Goal: Information Seeking & Learning: Learn about a topic

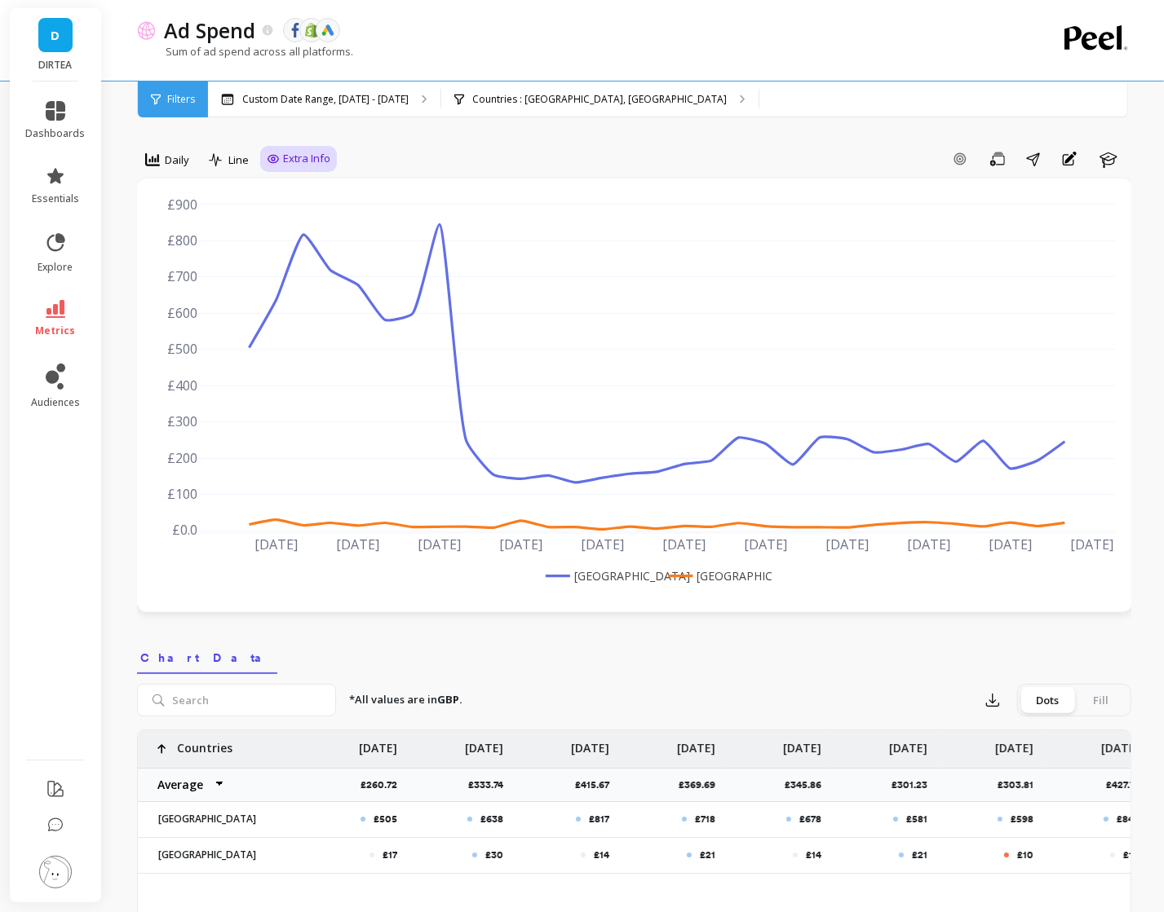
click at [289, 167] on div "Extra Info" at bounding box center [298, 159] width 77 height 26
click at [283, 159] on span "Extra Info" at bounding box center [306, 159] width 47 height 16
click at [296, 262] on input "Values" at bounding box center [302, 254] width 57 height 16
checkbox input "true"
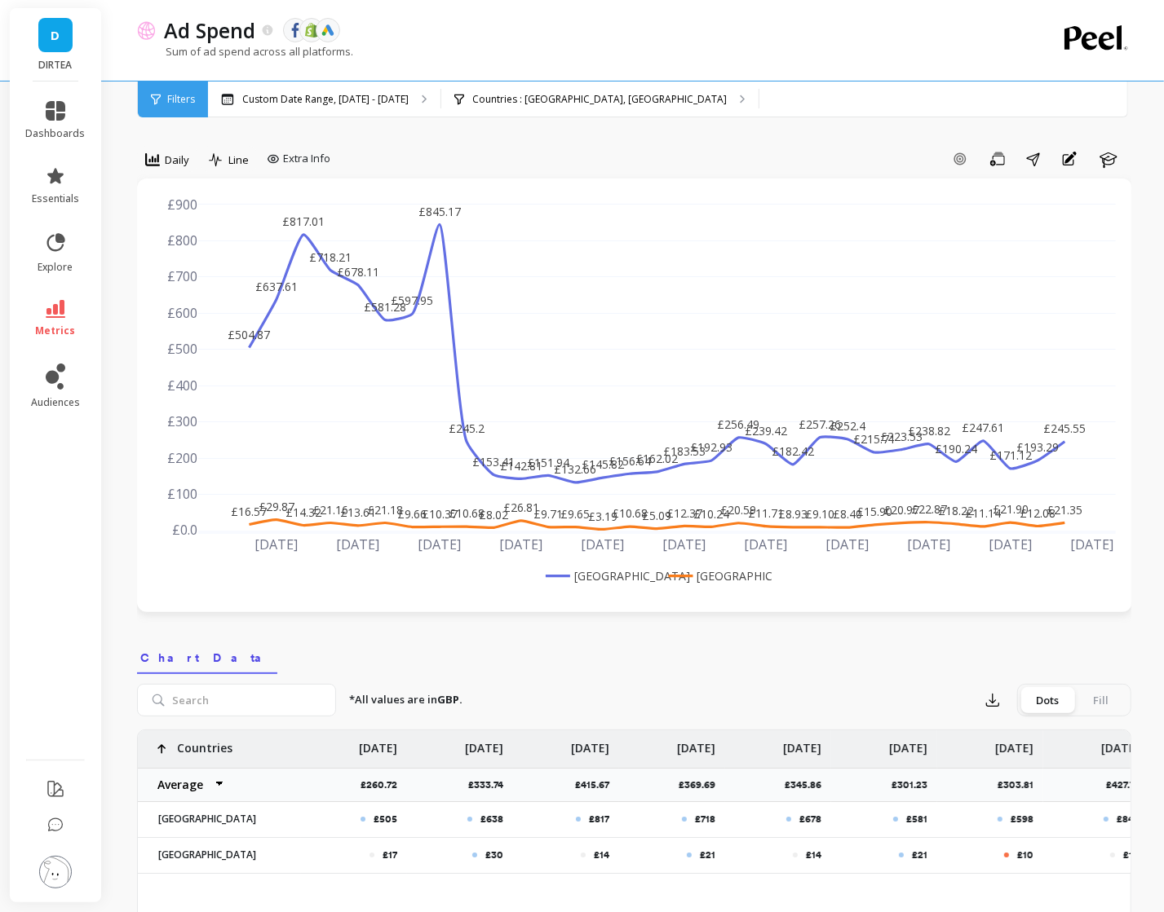
click at [762, 152] on div "Add Goal Save Share Annotations Learn" at bounding box center [734, 159] width 794 height 26
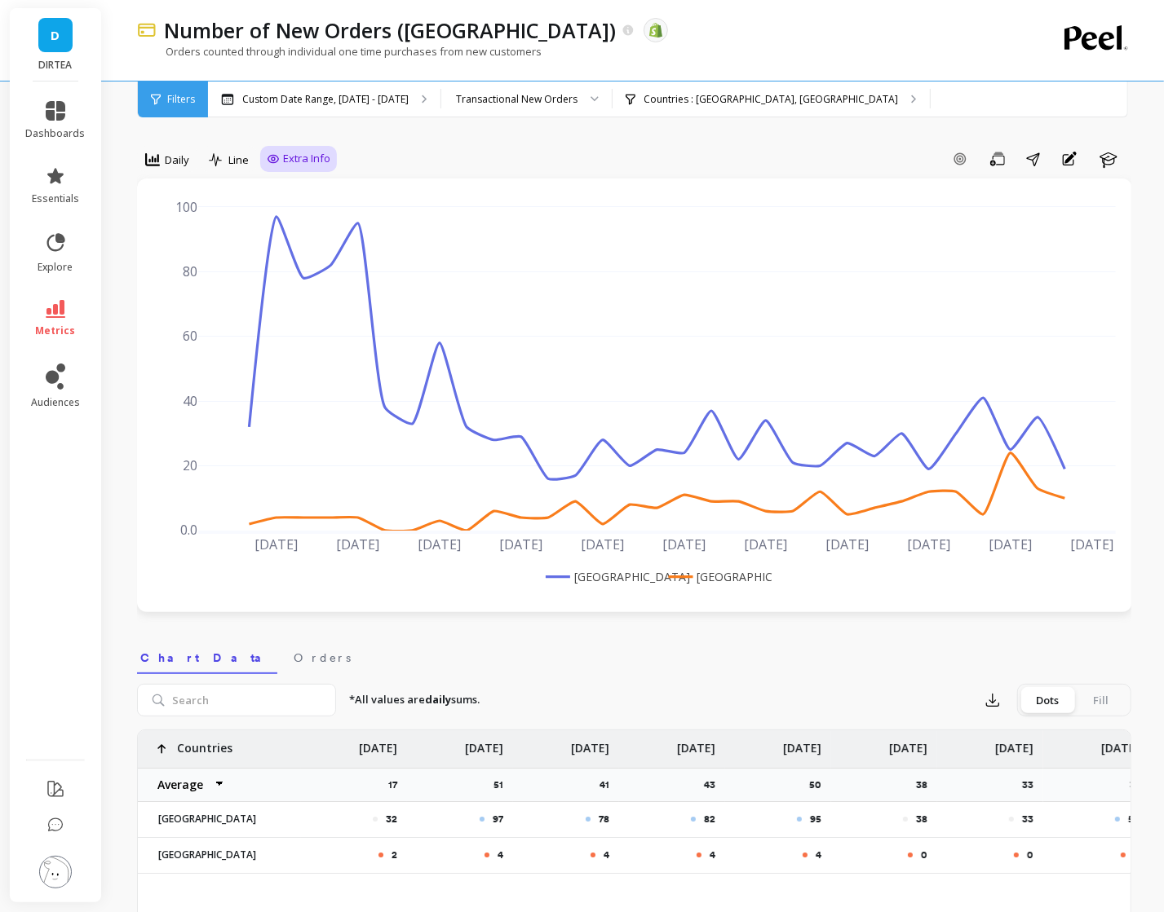
click at [302, 161] on span "Extra Info" at bounding box center [306, 159] width 47 height 16
click at [306, 249] on input "Values" at bounding box center [302, 254] width 57 height 16
checkbox input "true"
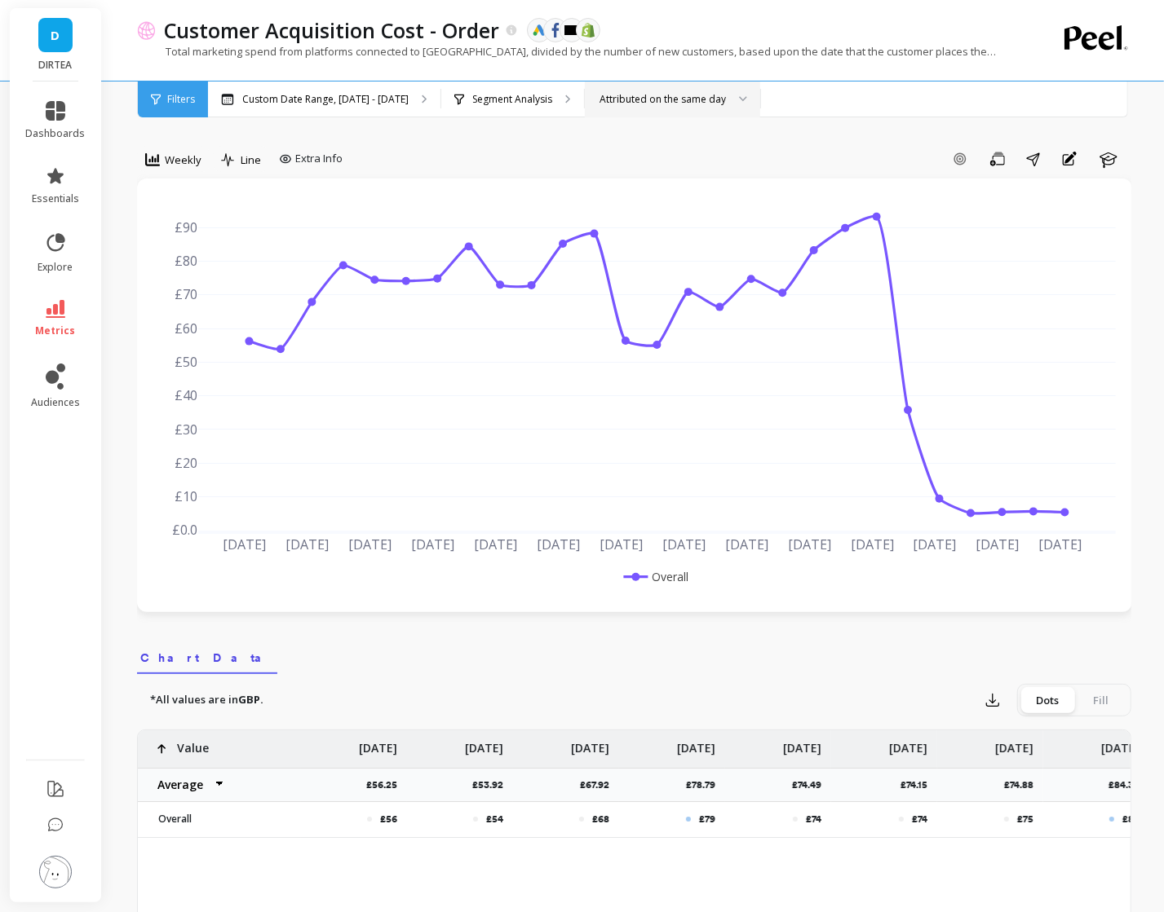
click at [651, 104] on div "Attributed on the same day" at bounding box center [662, 98] width 126 height 15
click at [515, 95] on p "Segment Analysis" at bounding box center [512, 99] width 80 height 13
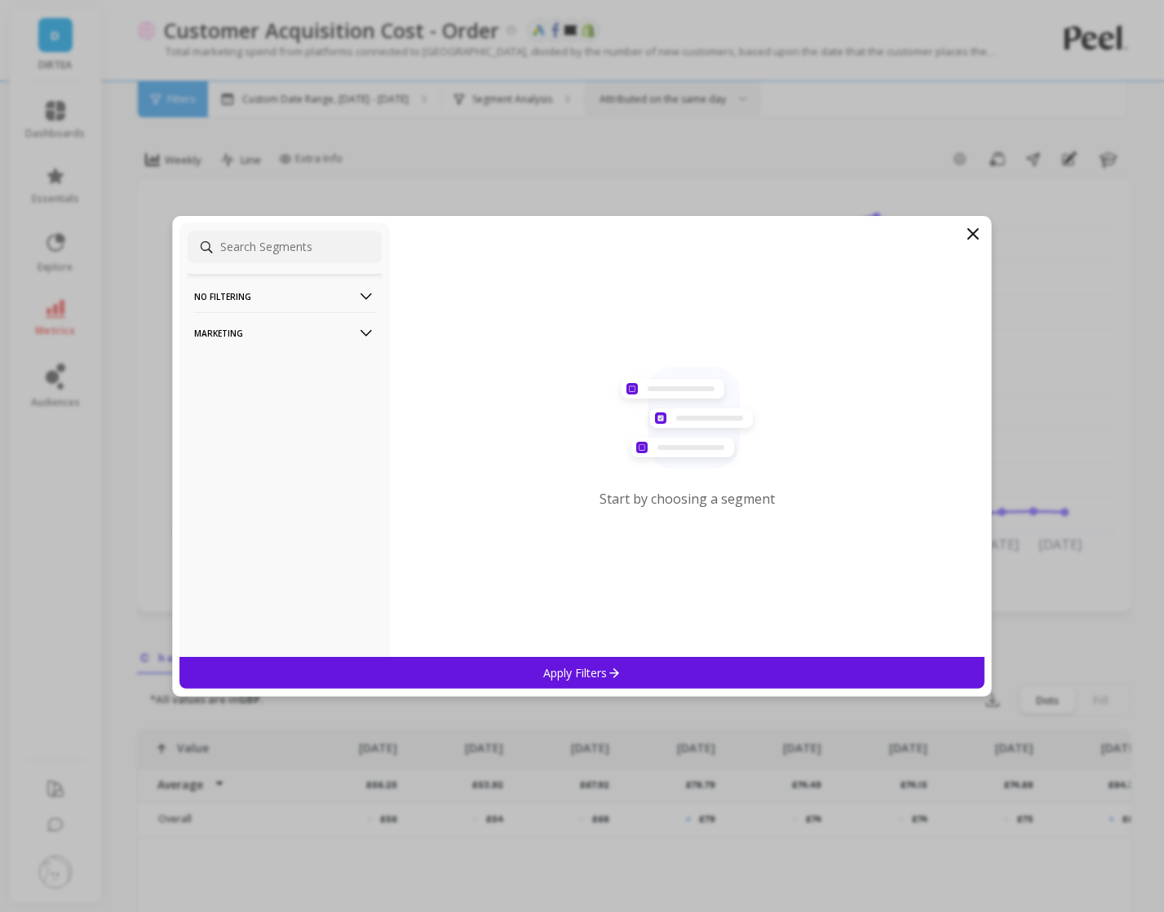
click at [342, 283] on p "No filtering" at bounding box center [284, 297] width 181 height 42
click at [289, 330] on div "Overall" at bounding box center [285, 328] width 194 height 26
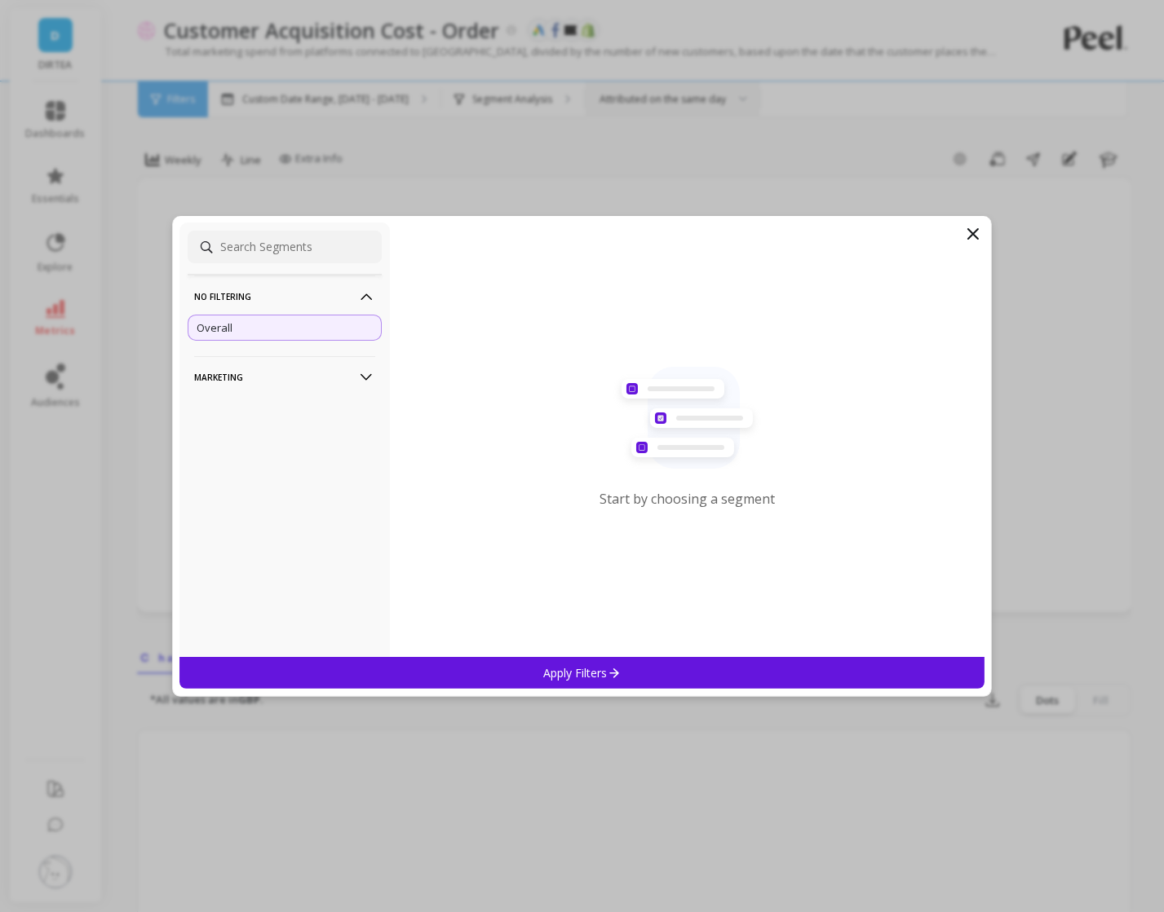
click at [609, 669] on icon at bounding box center [614, 673] width 14 height 14
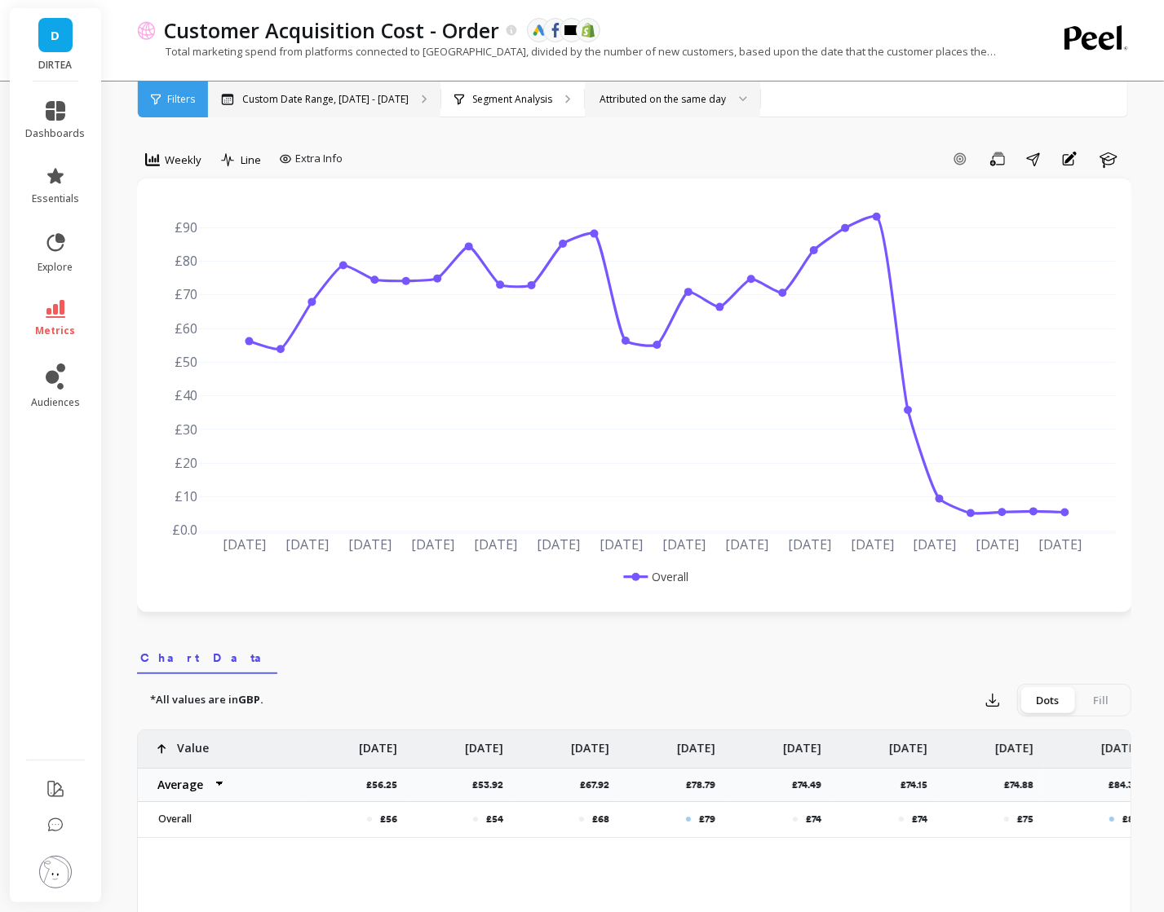
click at [311, 99] on p "Custom Date Range, [DATE] - [DATE]" at bounding box center [325, 99] width 166 height 13
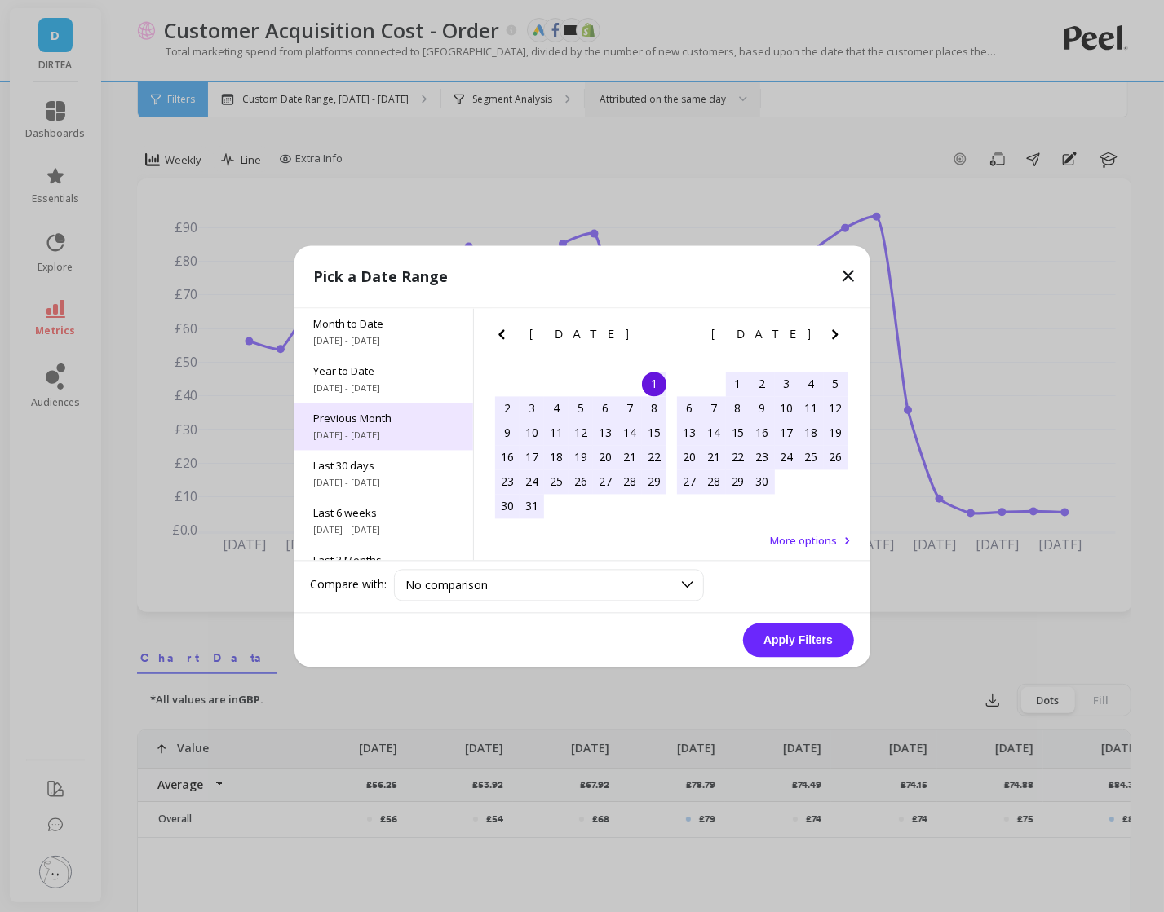
click at [382, 441] on span "7/1/2025 - 7/31/2025" at bounding box center [383, 435] width 139 height 13
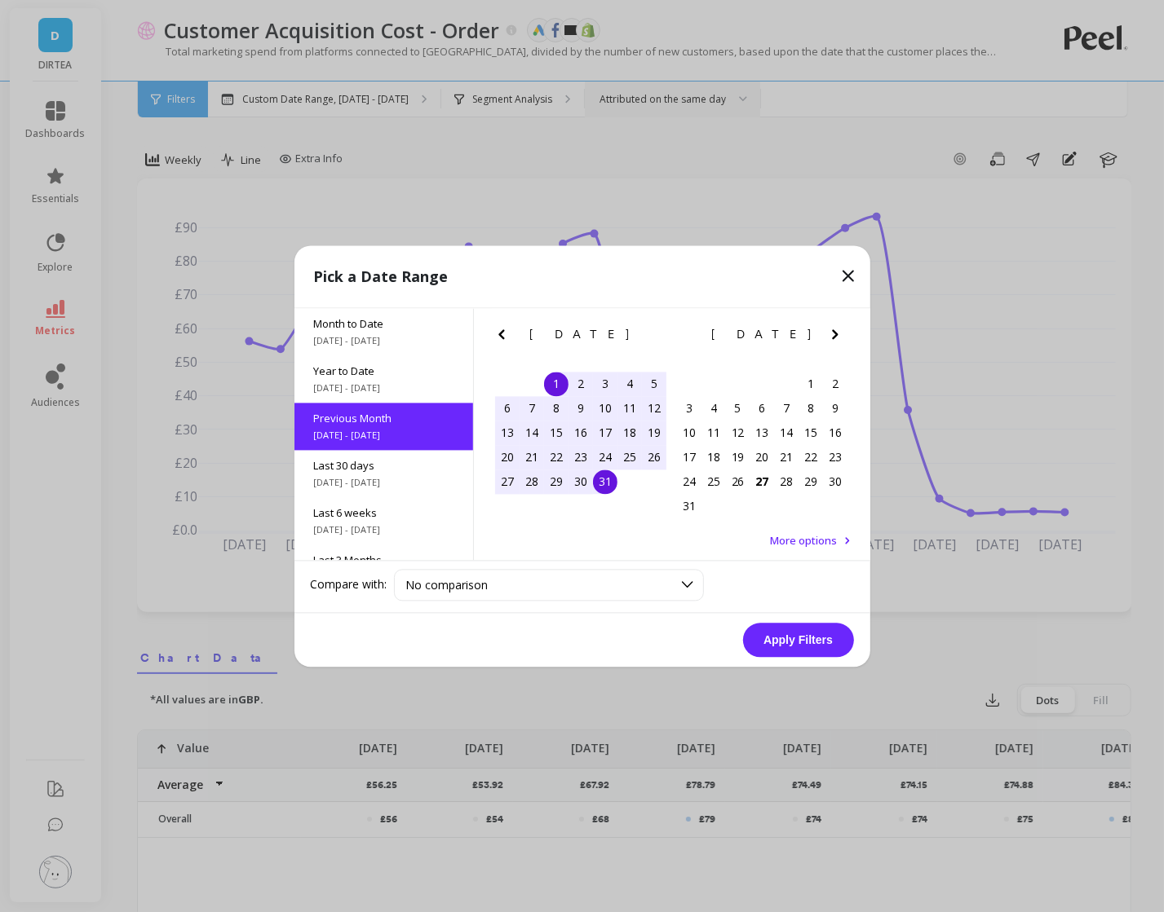
click at [778, 639] on button "Apply Filters" at bounding box center [798, 640] width 111 height 34
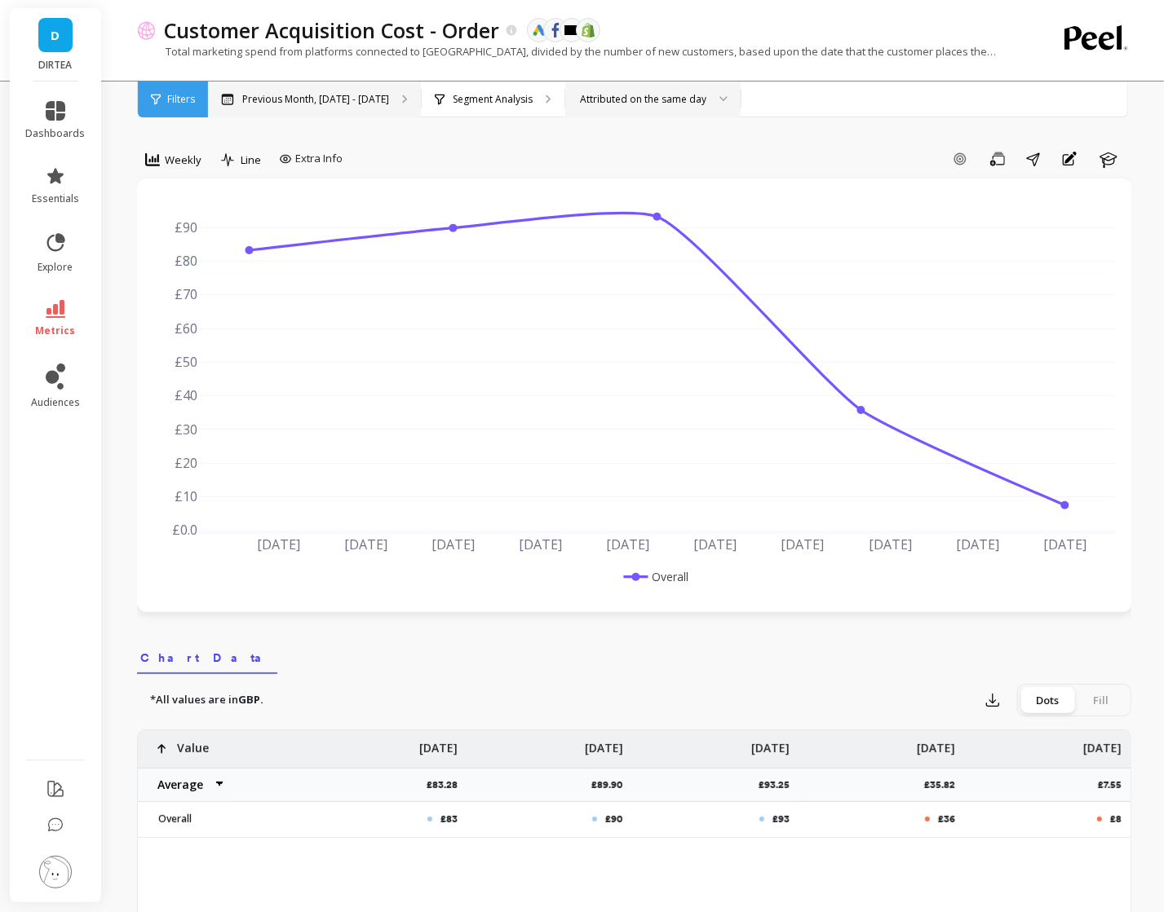
click at [336, 96] on p "Previous Month, Jul 1 - Jul 31" at bounding box center [315, 99] width 147 height 13
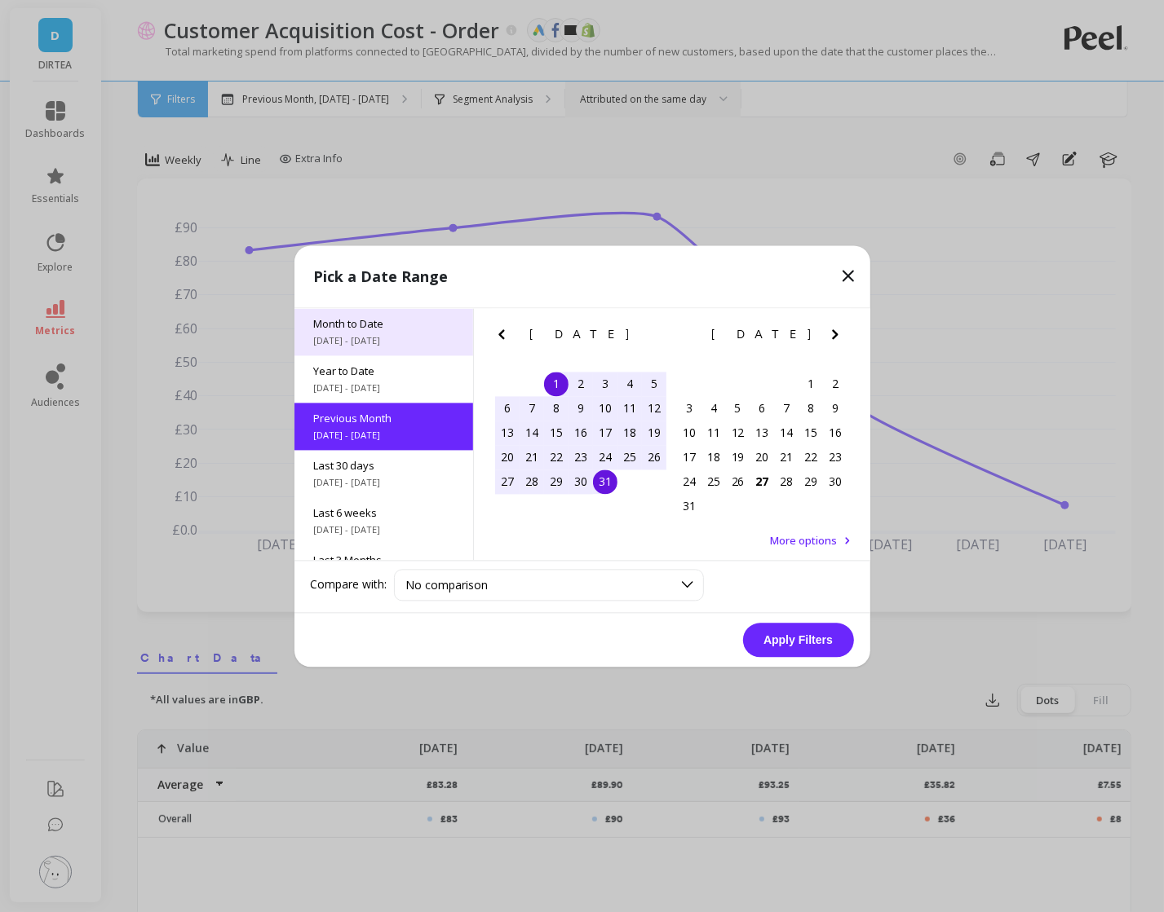
click at [386, 344] on span "8/1/2025 - 8/27/2025" at bounding box center [383, 340] width 139 height 13
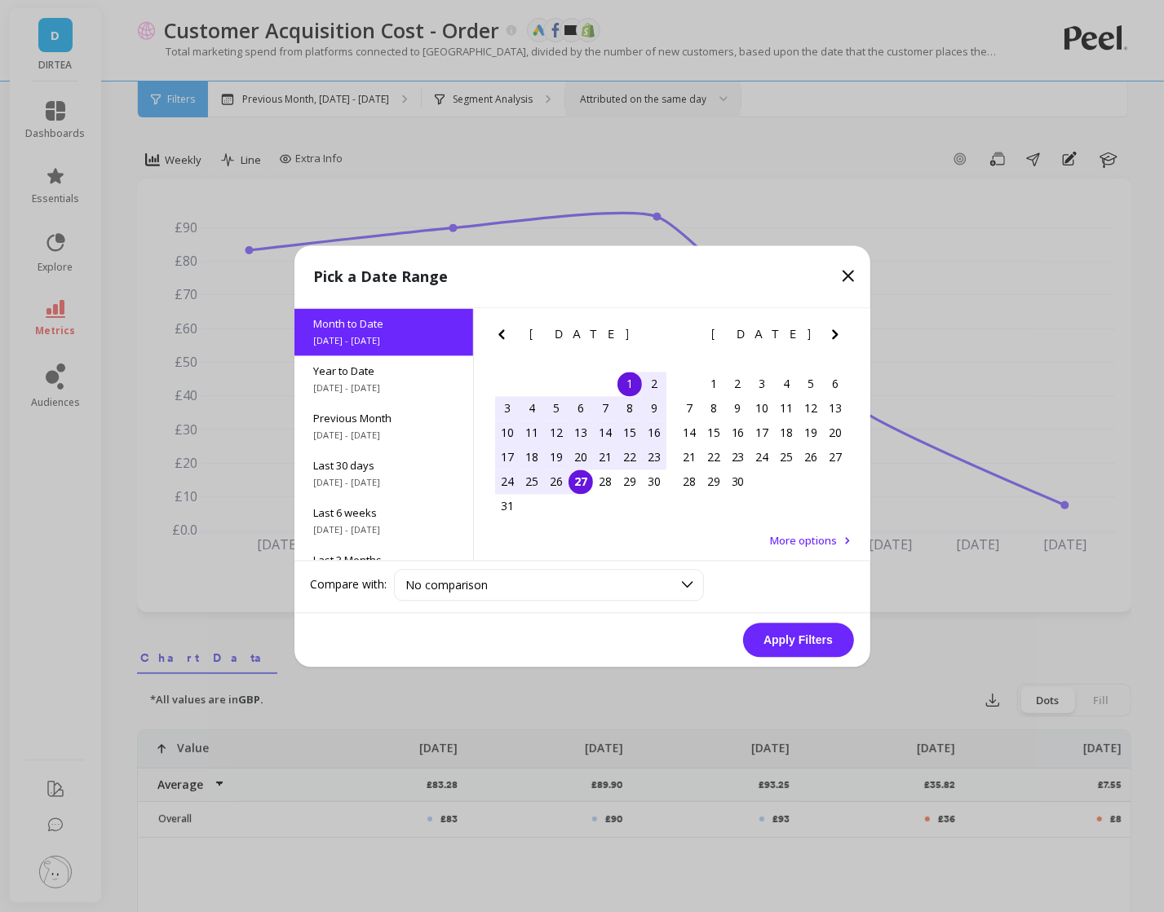
click at [782, 638] on button "Apply Filters" at bounding box center [798, 640] width 111 height 34
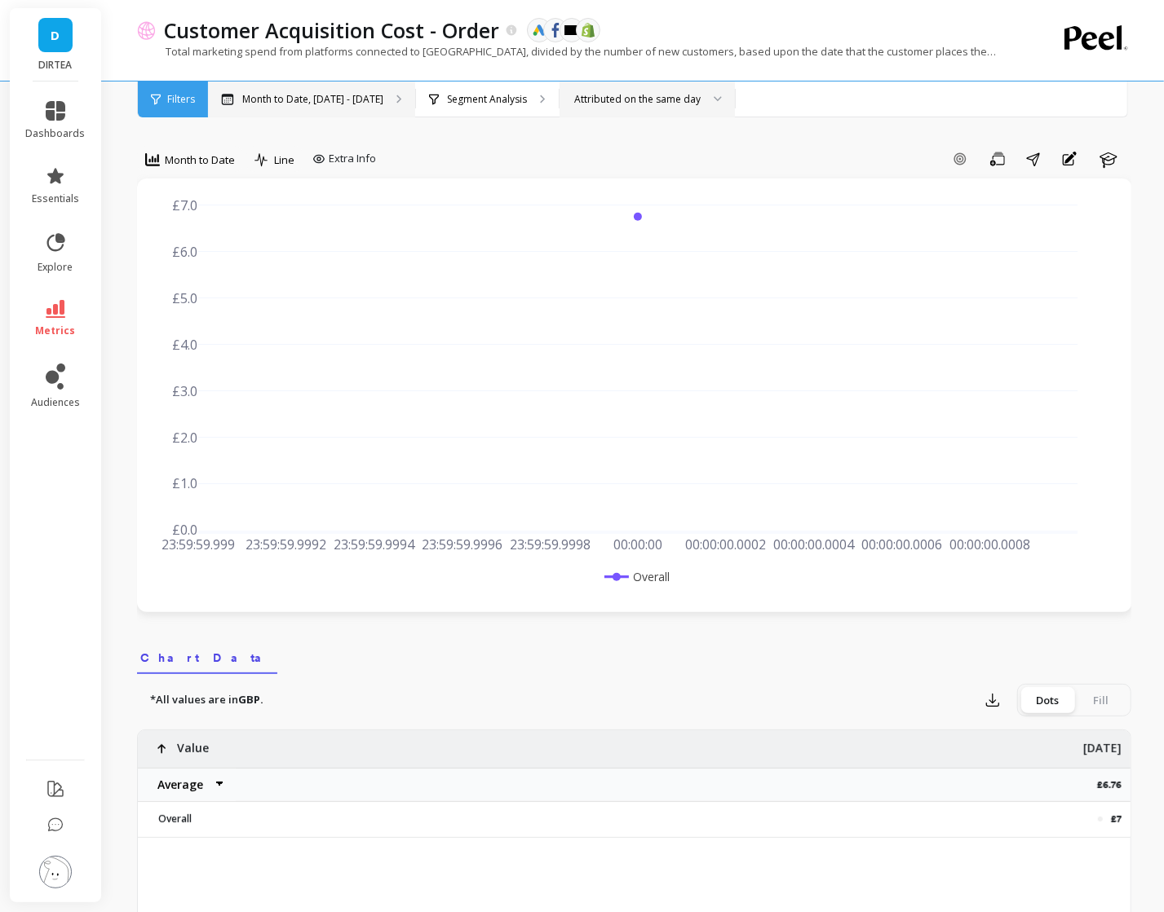
click at [351, 101] on p "Month to Date, Aug 1 - Aug 27" at bounding box center [312, 99] width 141 height 13
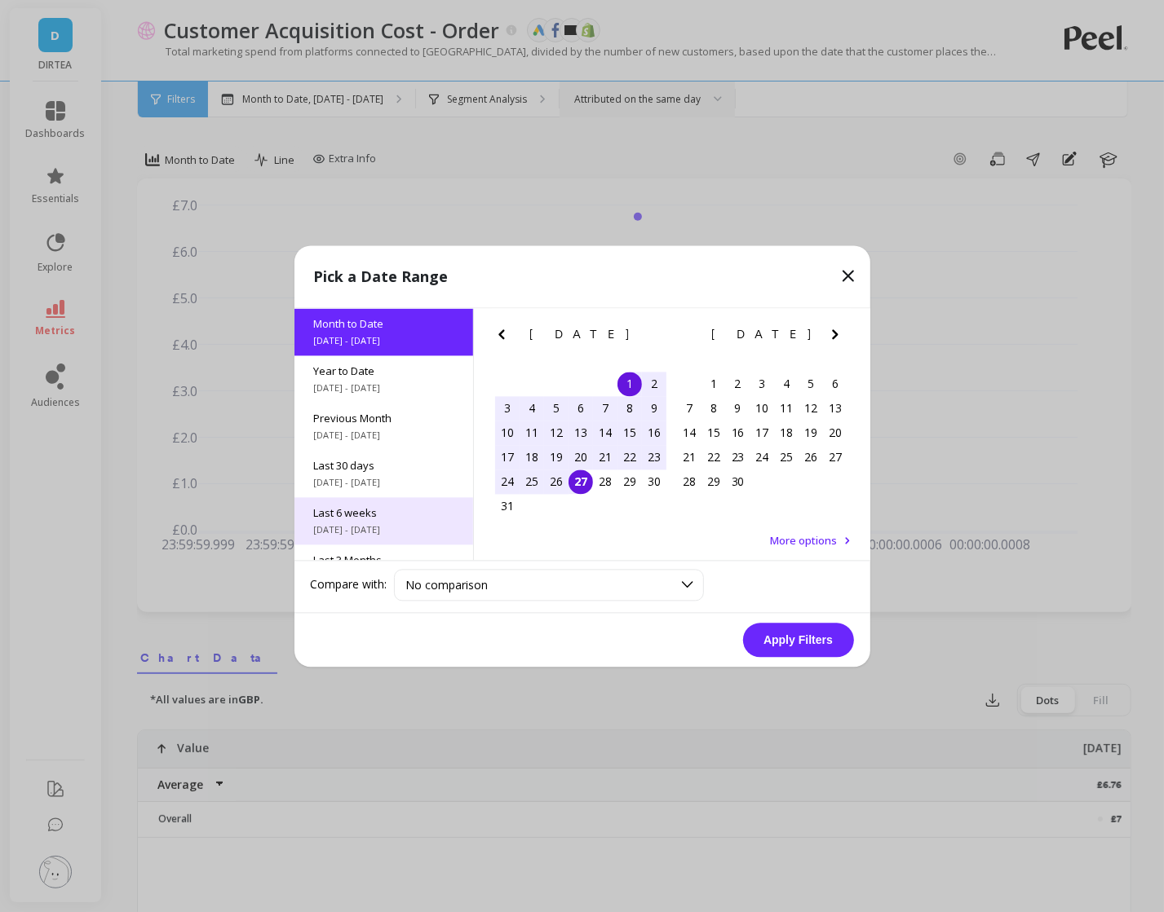
click at [410, 526] on span "7/14/2025 - 8/24/2025" at bounding box center [383, 529] width 139 height 13
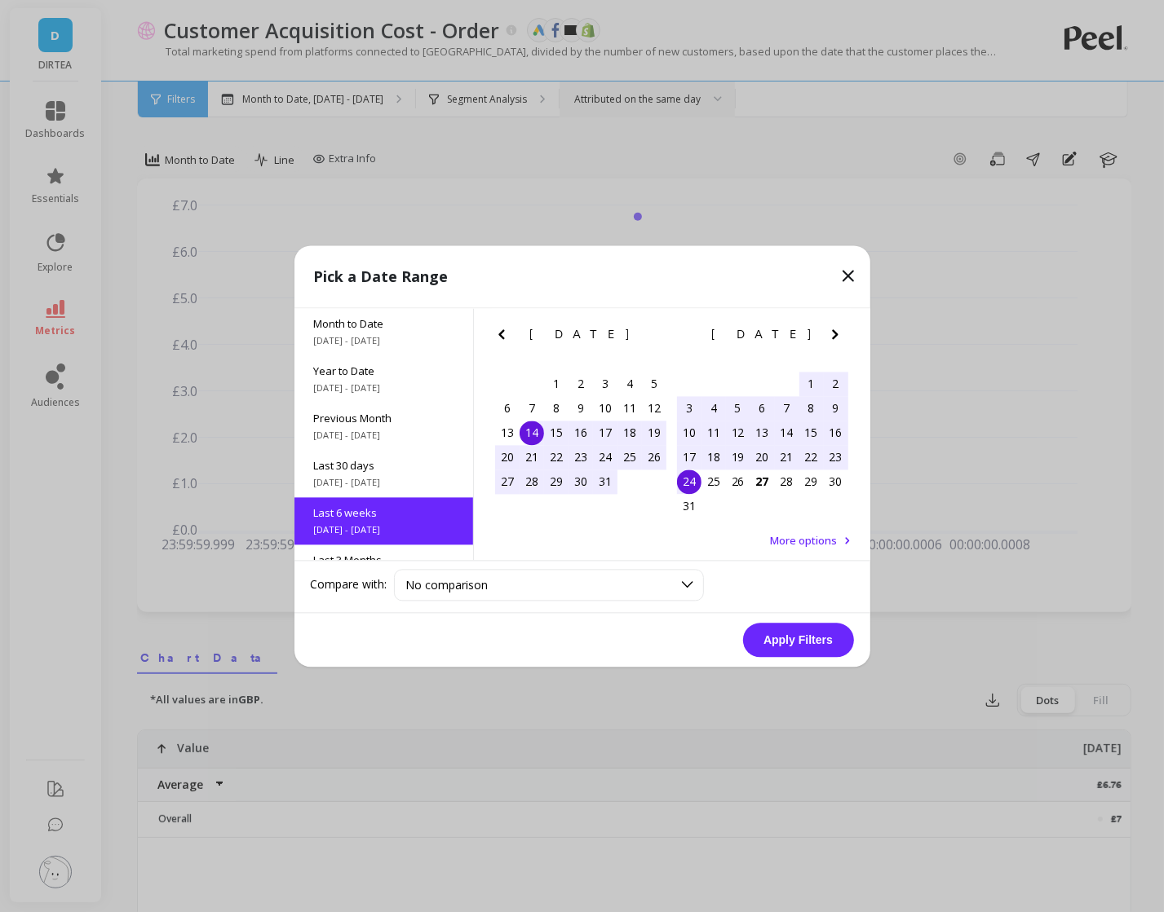
scroll to position [86, 0]
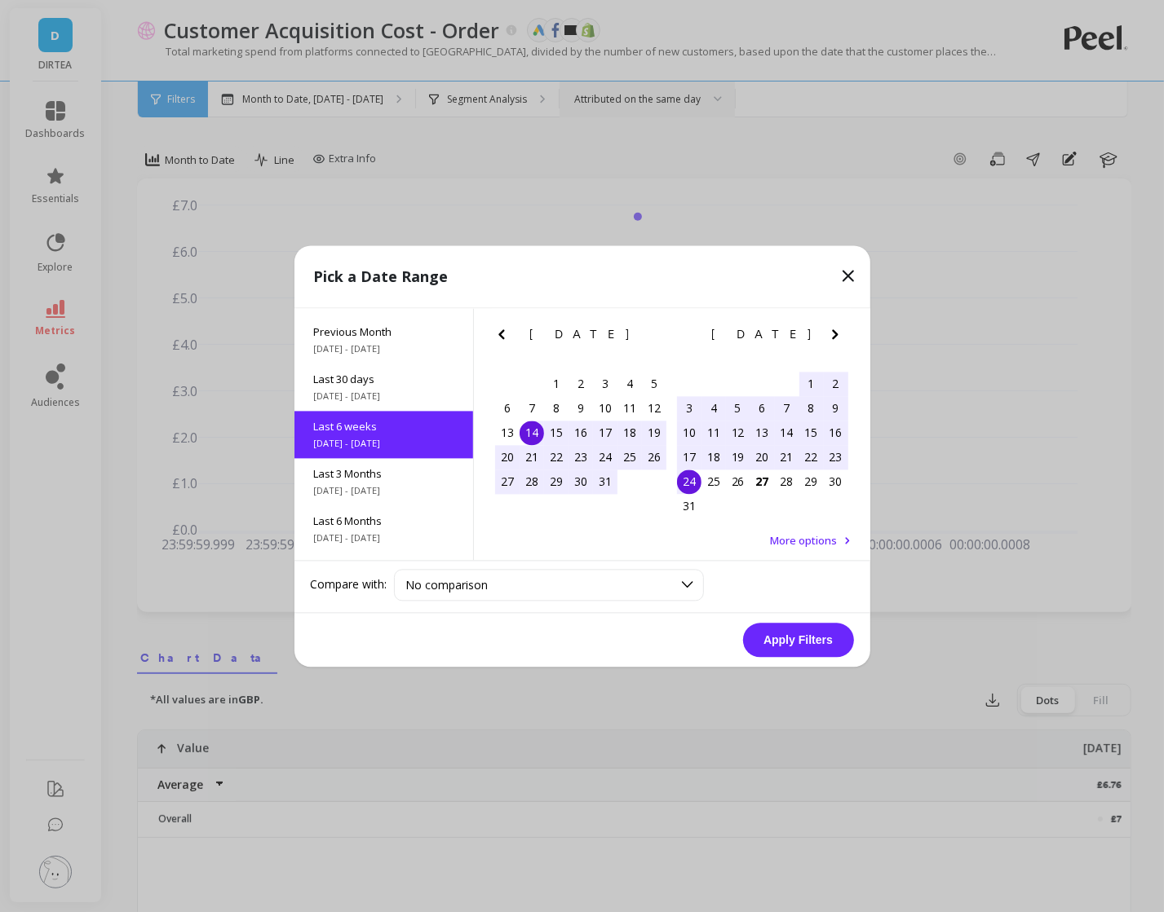
click at [533, 435] on div "14" at bounding box center [531, 433] width 24 height 24
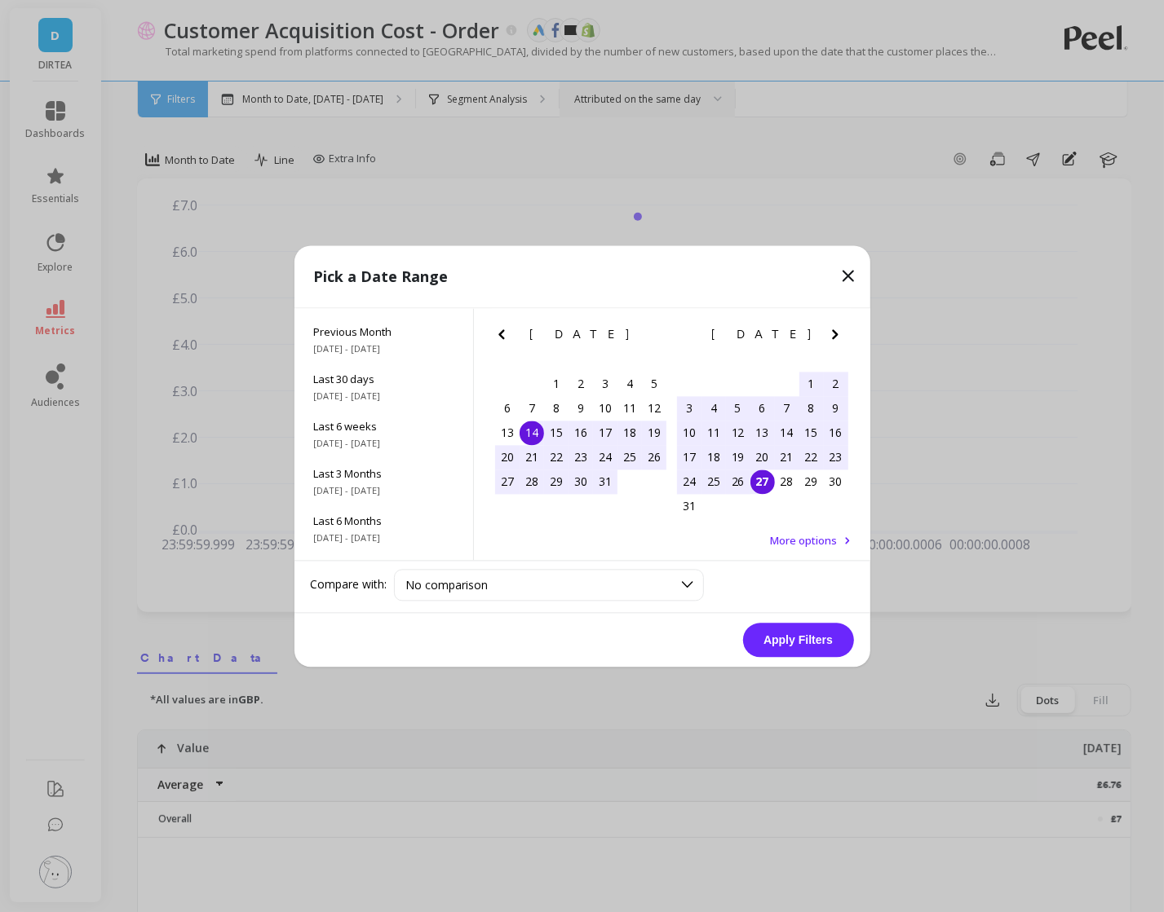
click at [750, 483] on div "27" at bounding box center [762, 482] width 24 height 24
click at [821, 646] on button "Apply Filters" at bounding box center [798, 640] width 111 height 34
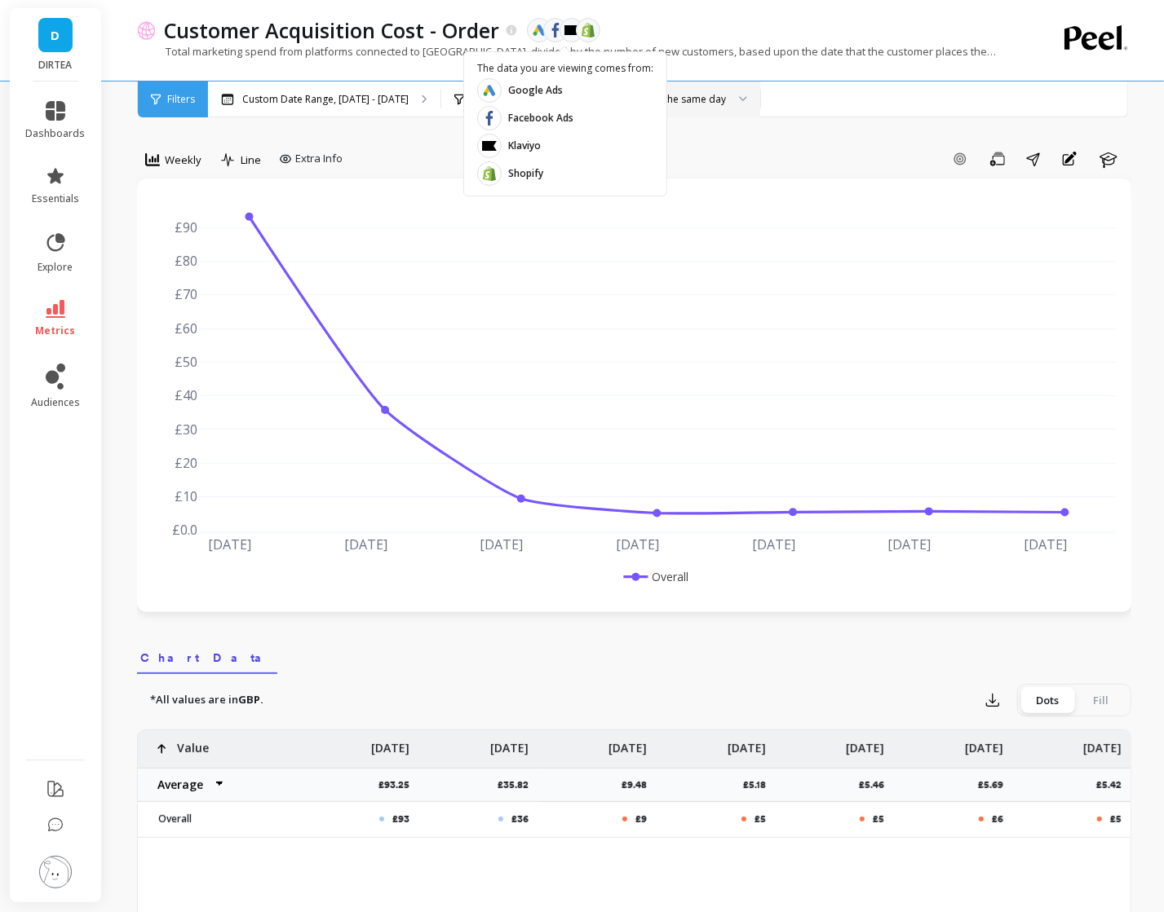
click at [548, 37] on object at bounding box center [555, 30] width 15 height 15
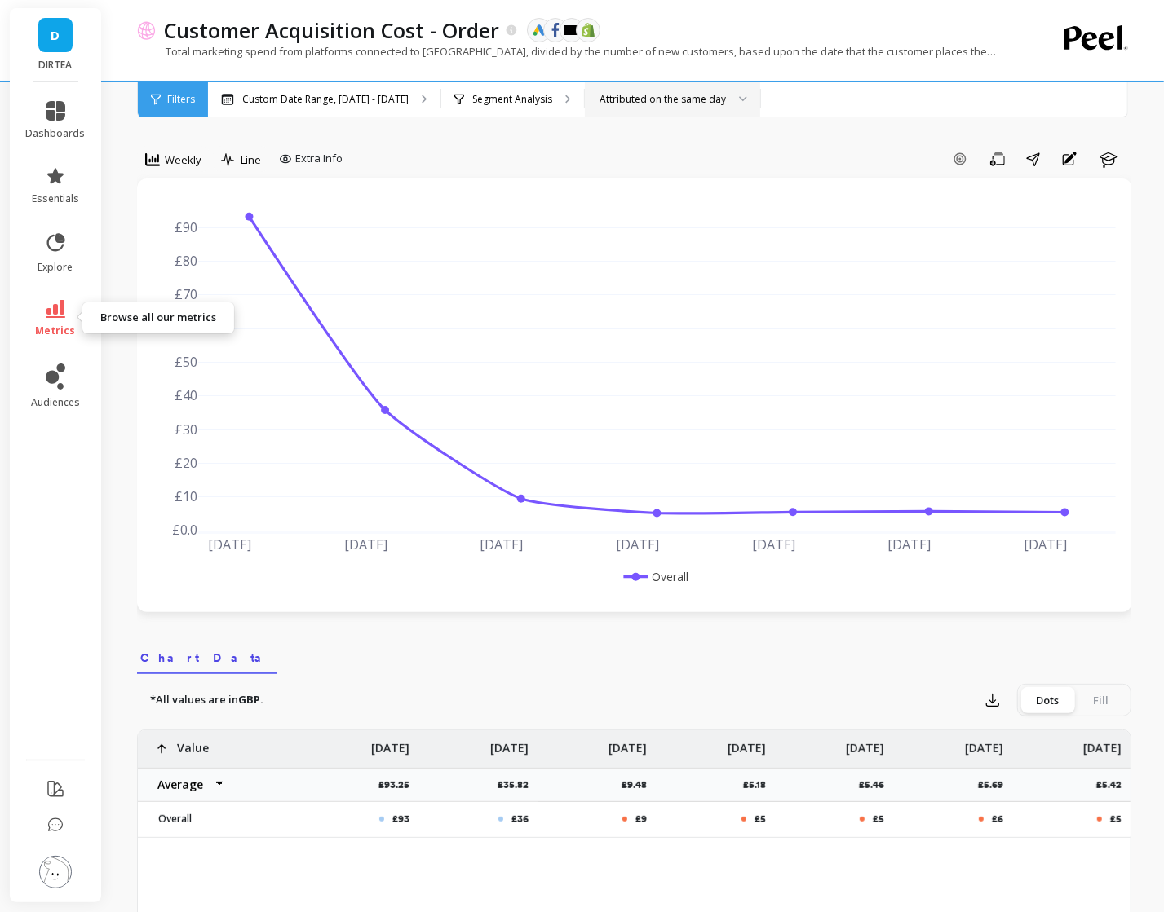
click at [57, 309] on icon at bounding box center [56, 309] width 20 height 18
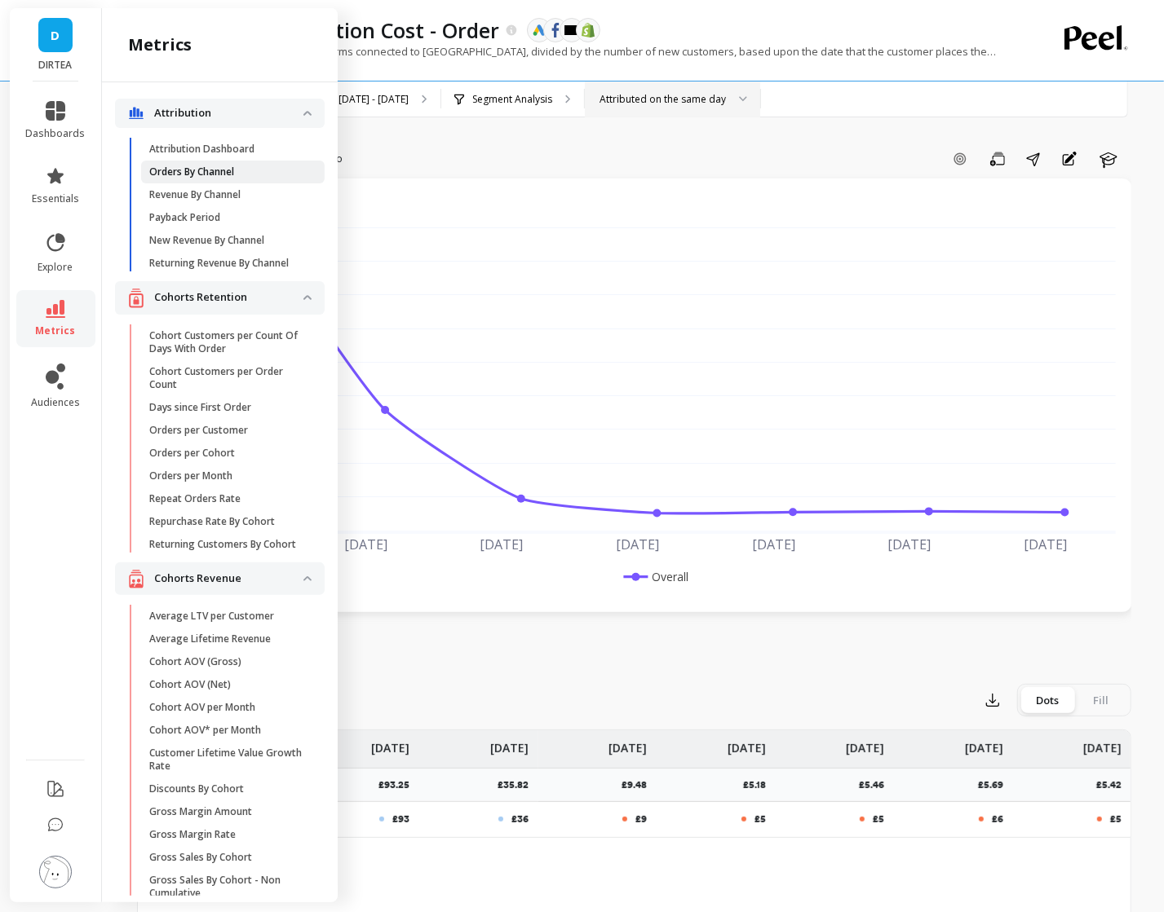
click at [204, 169] on p "Orders By Channel" at bounding box center [191, 172] width 85 height 13
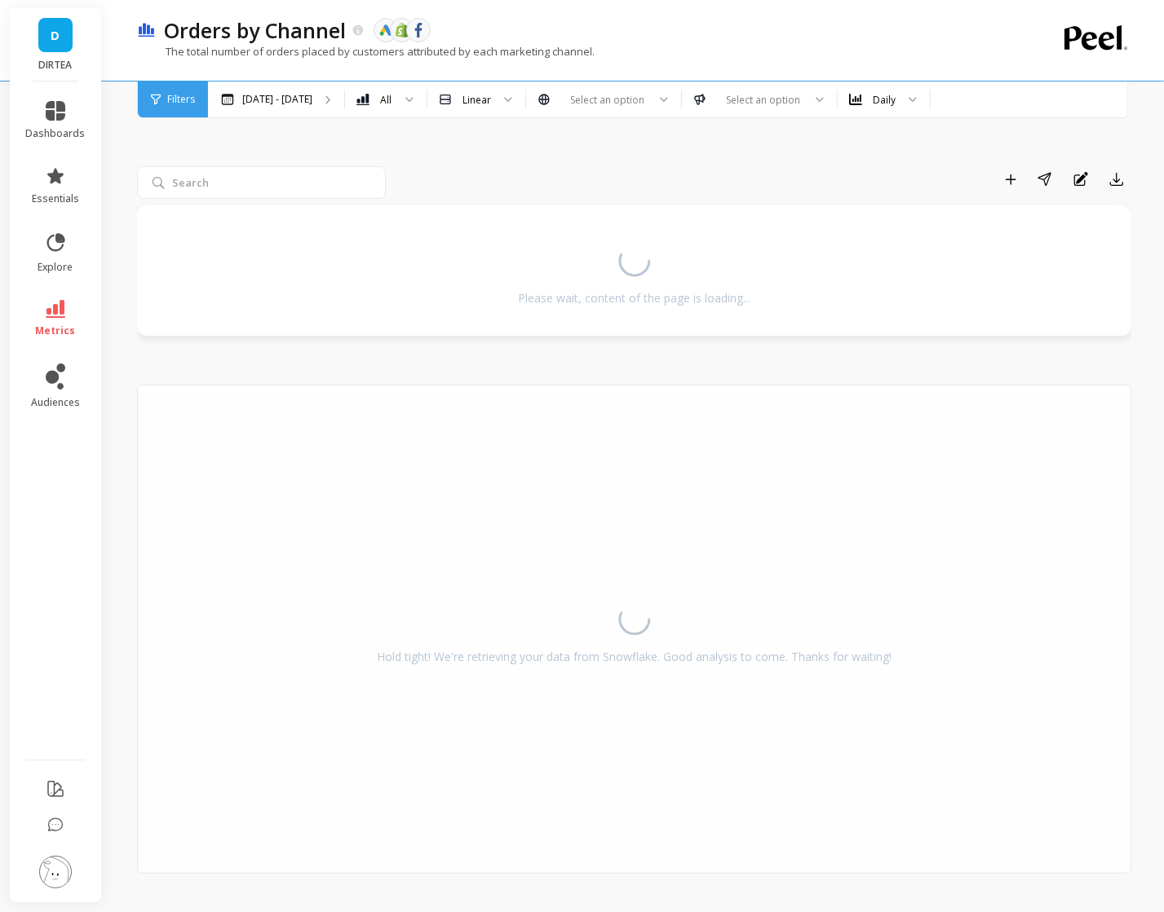
click at [55, 40] on span "D" at bounding box center [55, 35] width 9 height 19
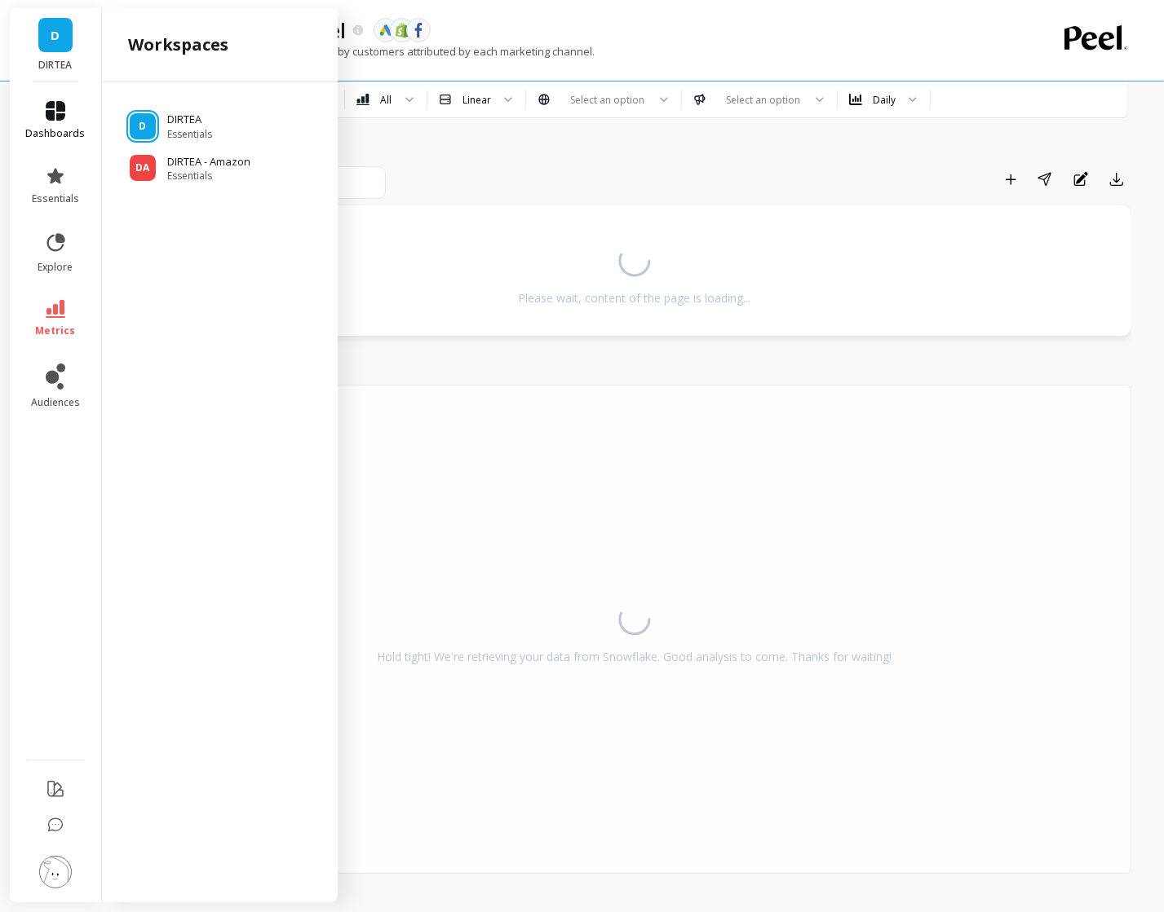
click at [73, 110] on link "dashboards" at bounding box center [56, 120] width 60 height 39
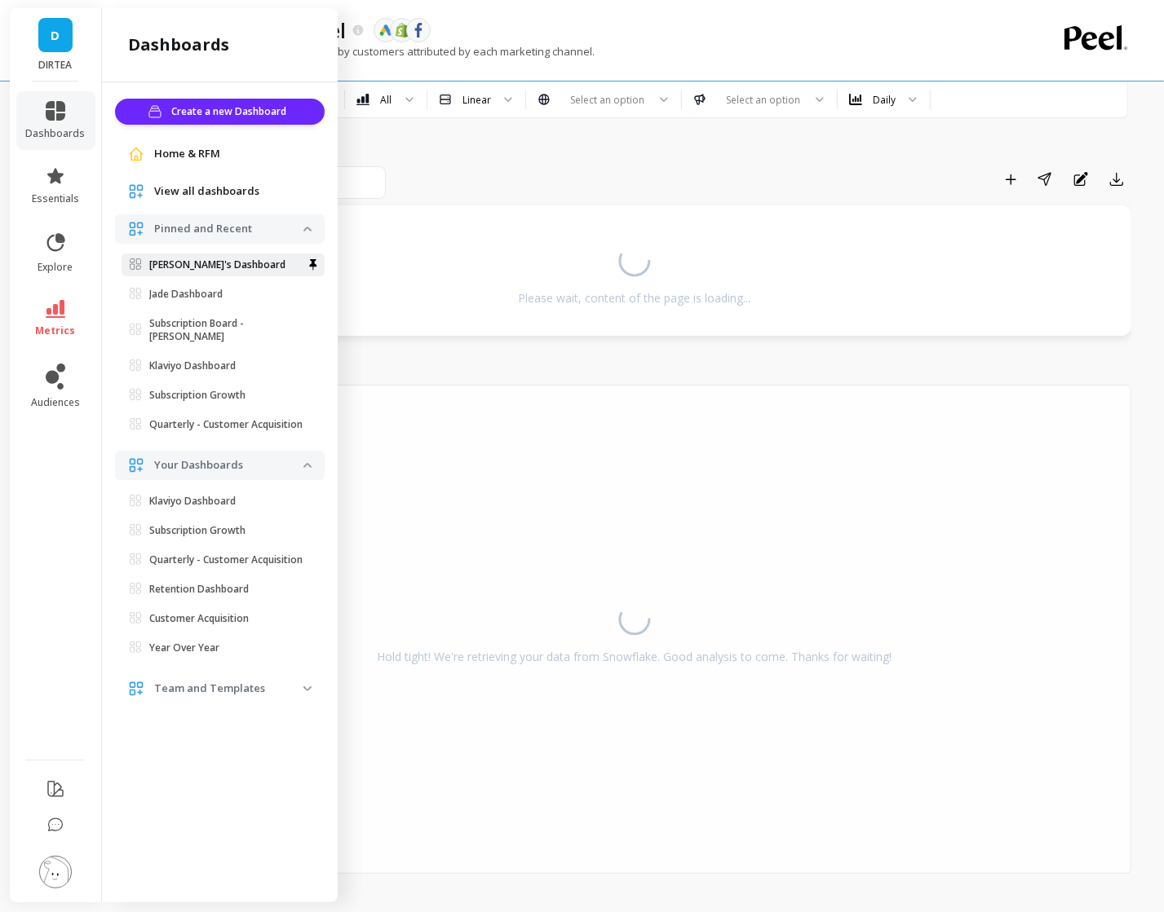
click at [193, 271] on p "[PERSON_NAME]'s Dashboard" at bounding box center [217, 264] width 136 height 13
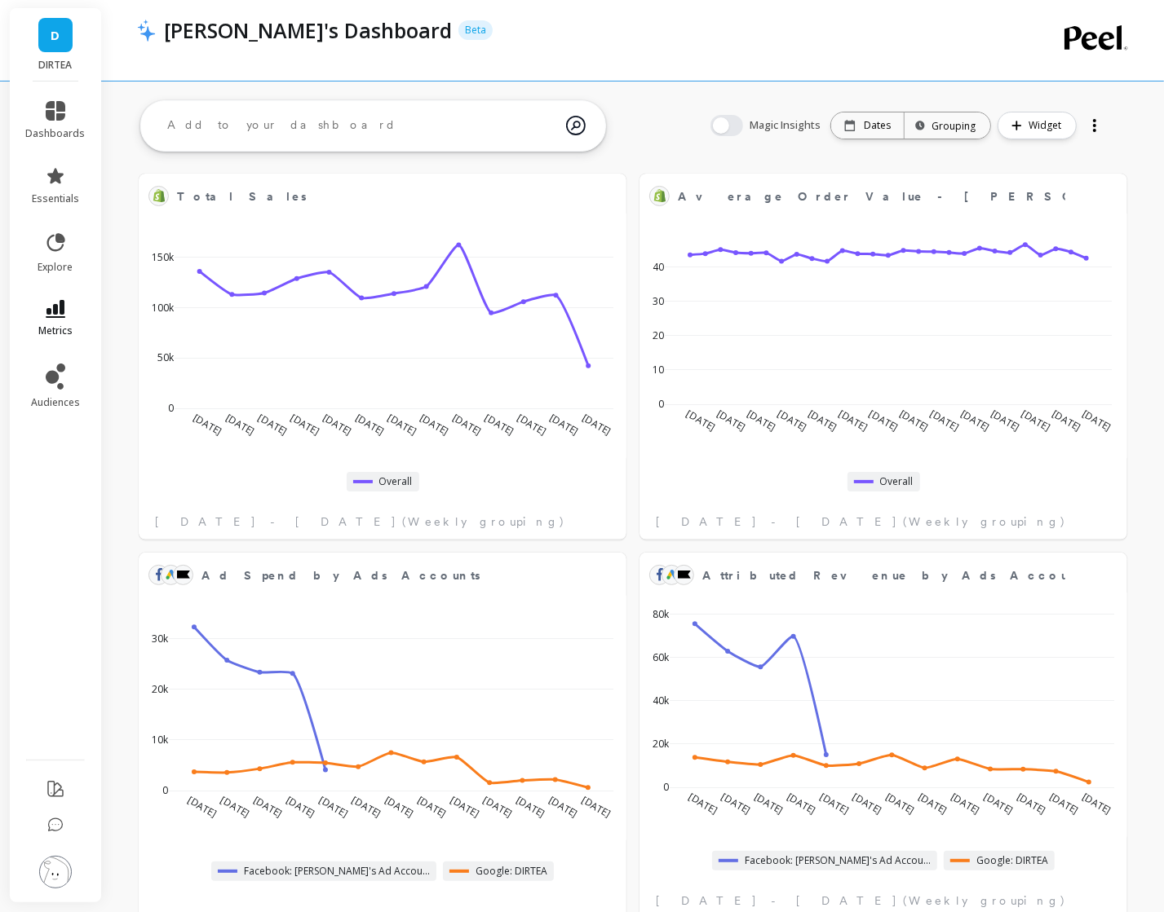
scroll to position [285, 954]
click at [55, 305] on icon at bounding box center [56, 309] width 20 height 18
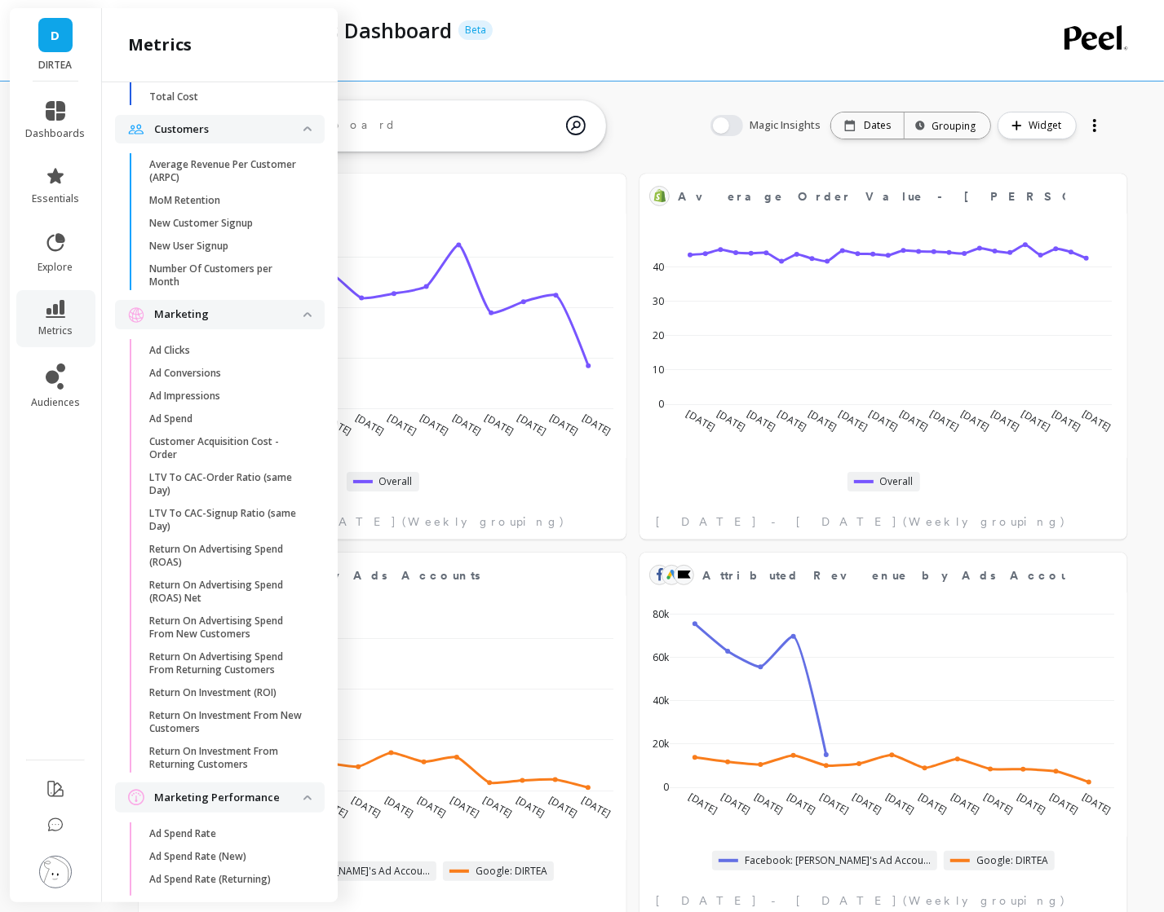
scroll to position [1225, 0]
click at [193, 448] on p "Customer Acquisition Cost - Order" at bounding box center [227, 448] width 156 height 26
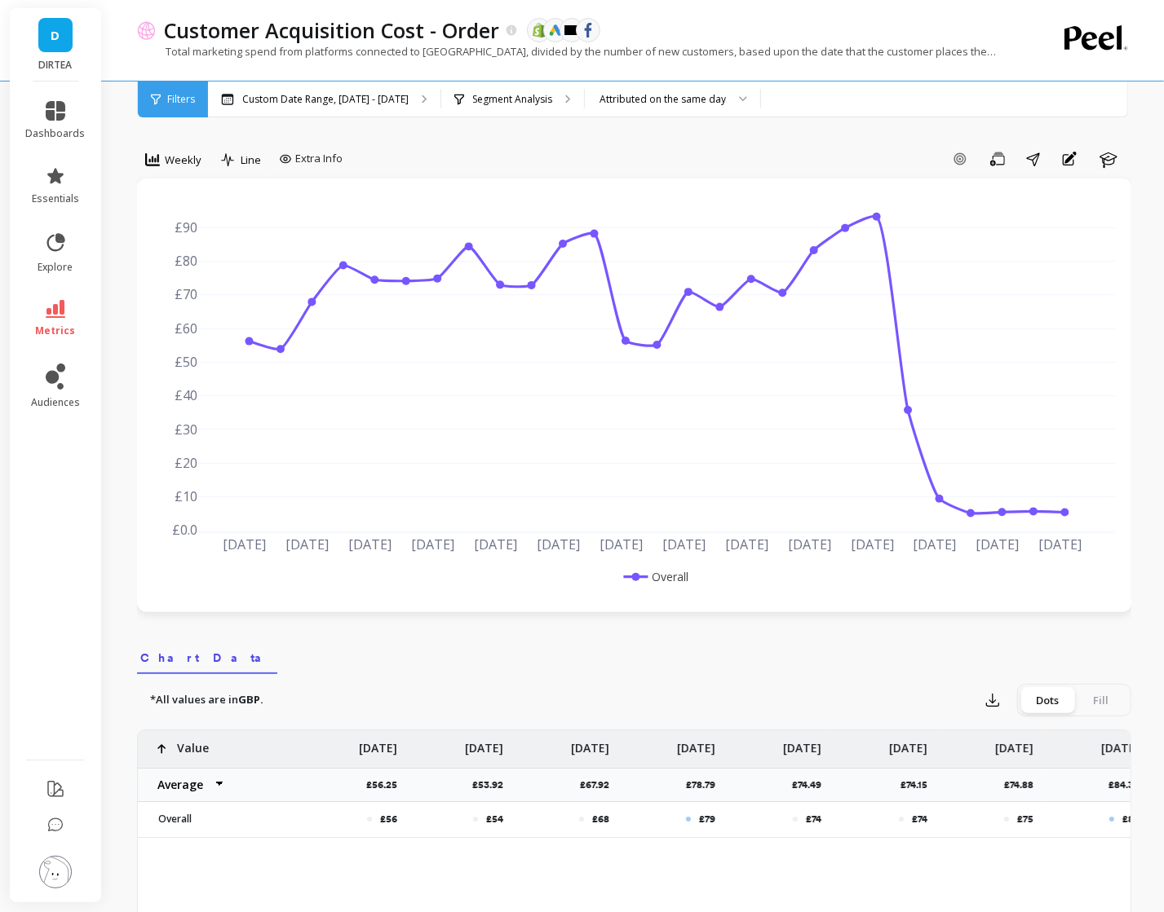
click at [201, 178] on div "Weekly" at bounding box center [173, 162] width 73 height 33
click at [183, 154] on span "Weekly" at bounding box center [183, 159] width 37 height 15
click at [179, 232] on div "Daily" at bounding box center [197, 227] width 93 height 15
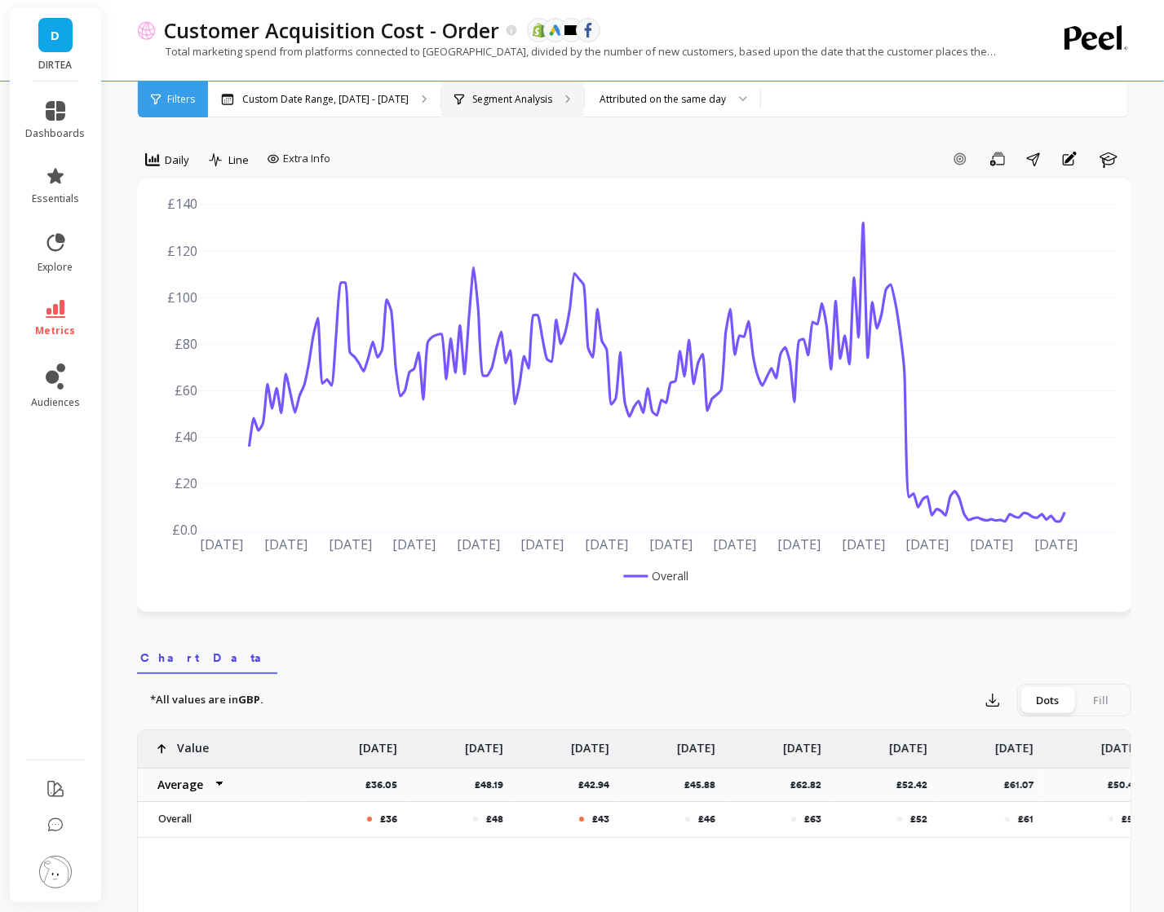
click at [545, 113] on div "Segment Analysis" at bounding box center [512, 100] width 143 height 36
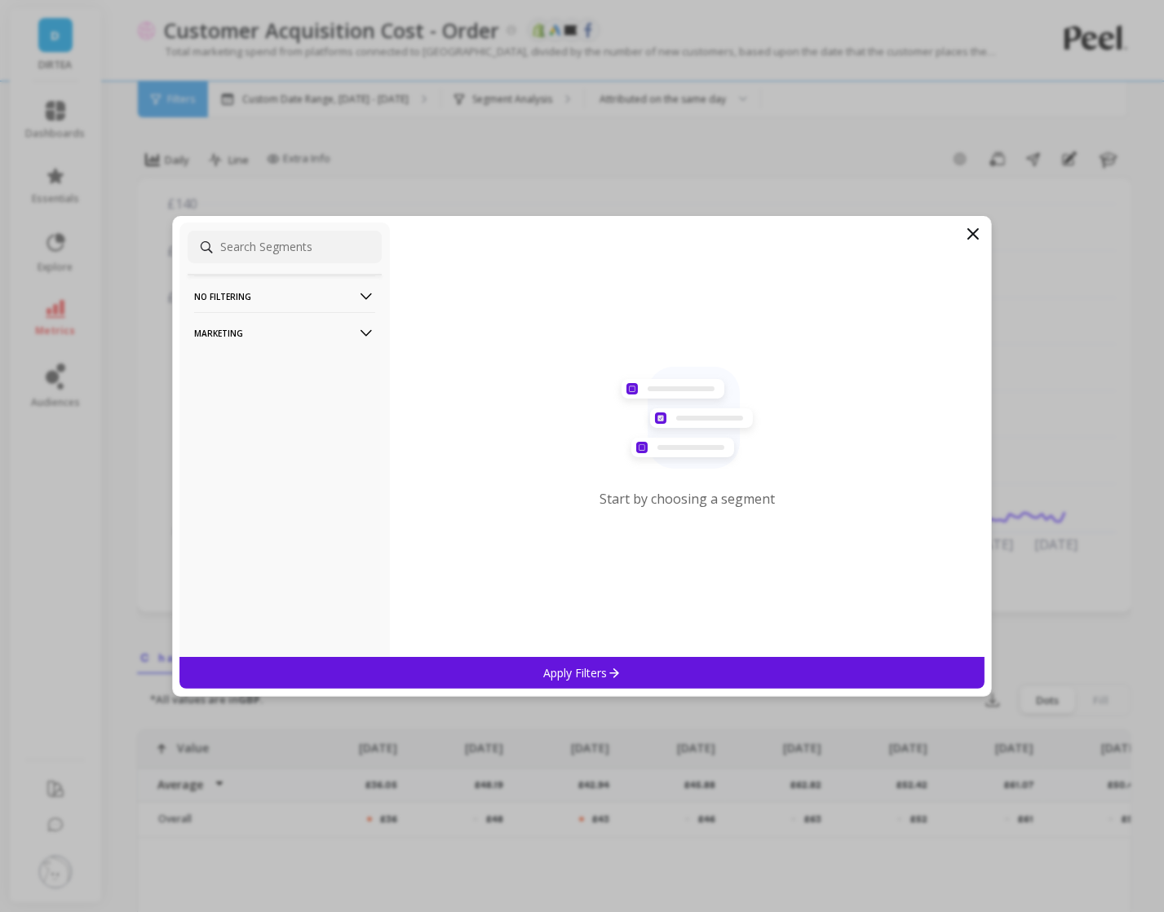
click at [353, 338] on p "Marketing" at bounding box center [284, 333] width 181 height 42
click at [247, 442] on div "Regions" at bounding box center [285, 450] width 194 height 26
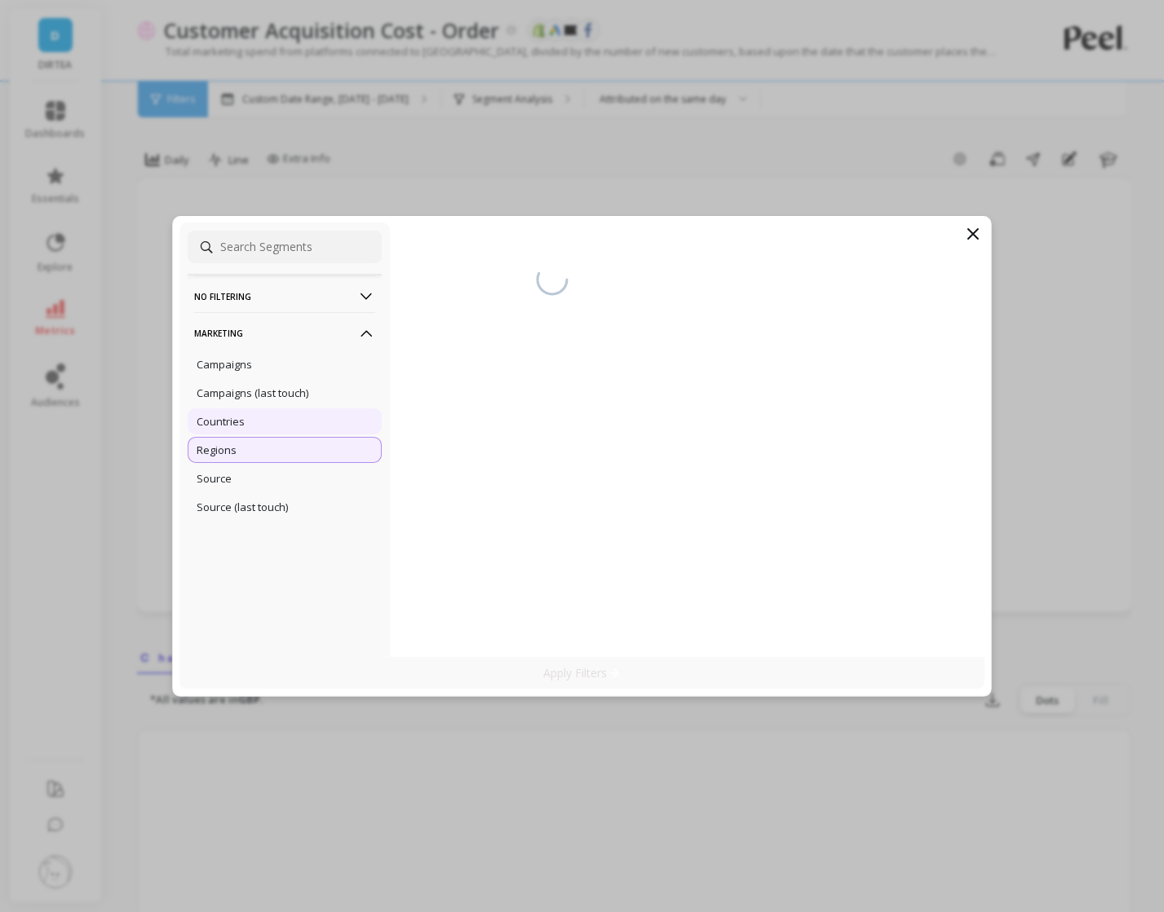
click at [254, 427] on div "Countries" at bounding box center [285, 421] width 194 height 26
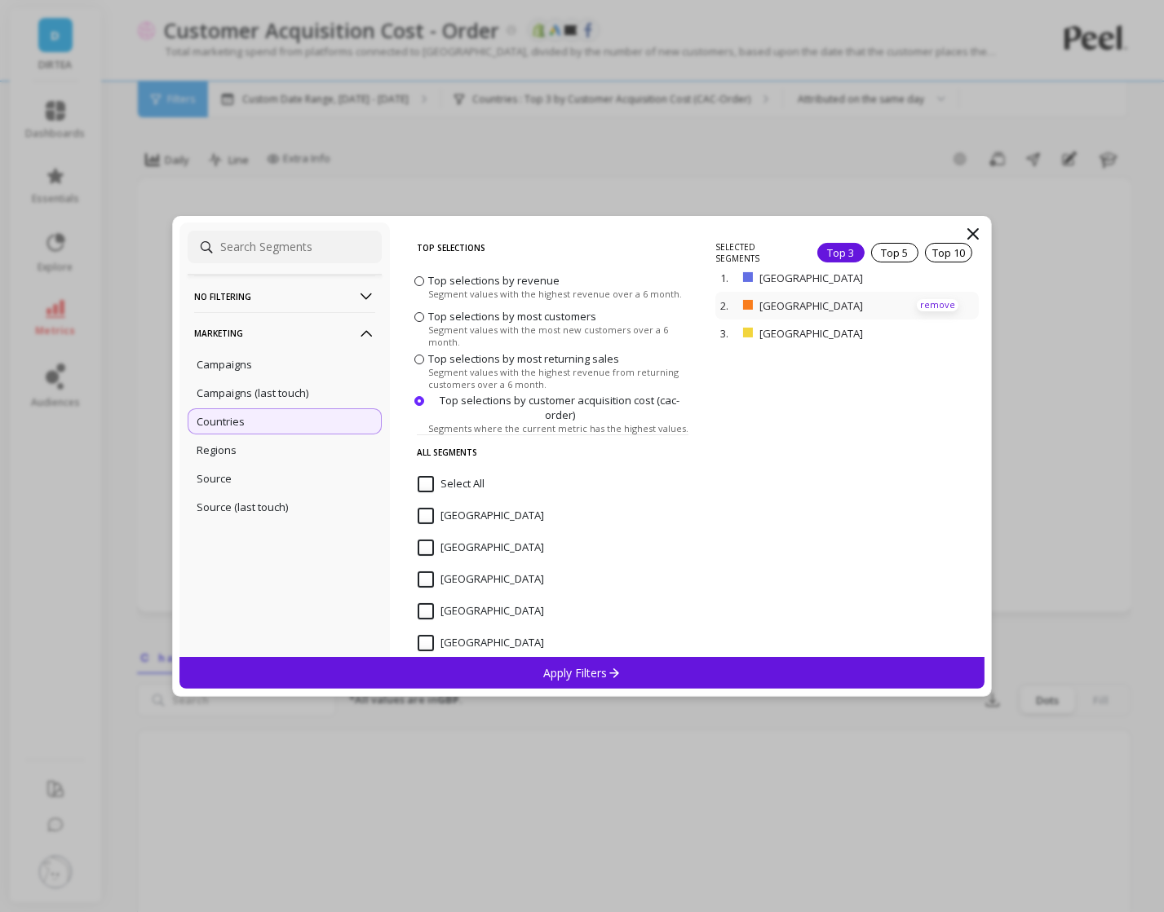
click at [931, 299] on p "remove" at bounding box center [937, 305] width 42 height 12
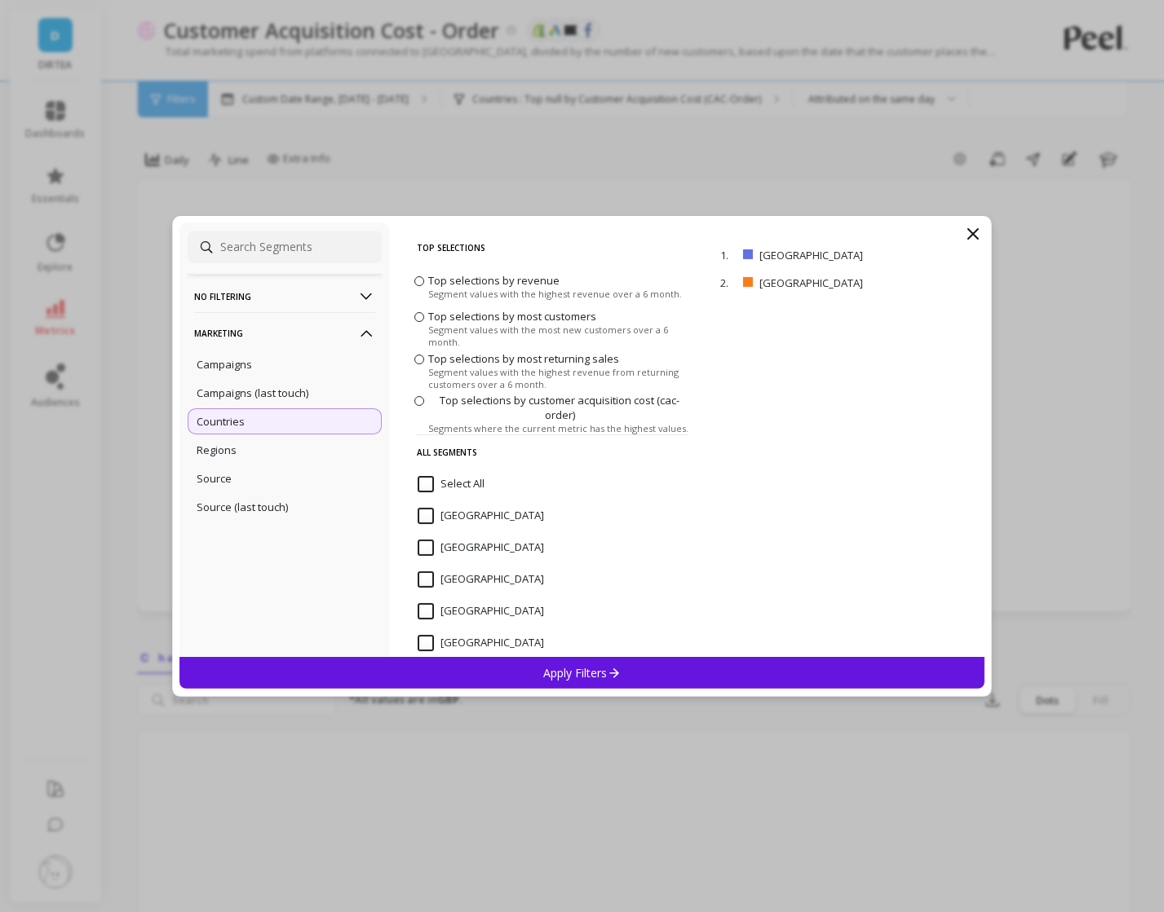
click at [687, 669] on div "Apply Filters" at bounding box center [582, 673] width 806 height 32
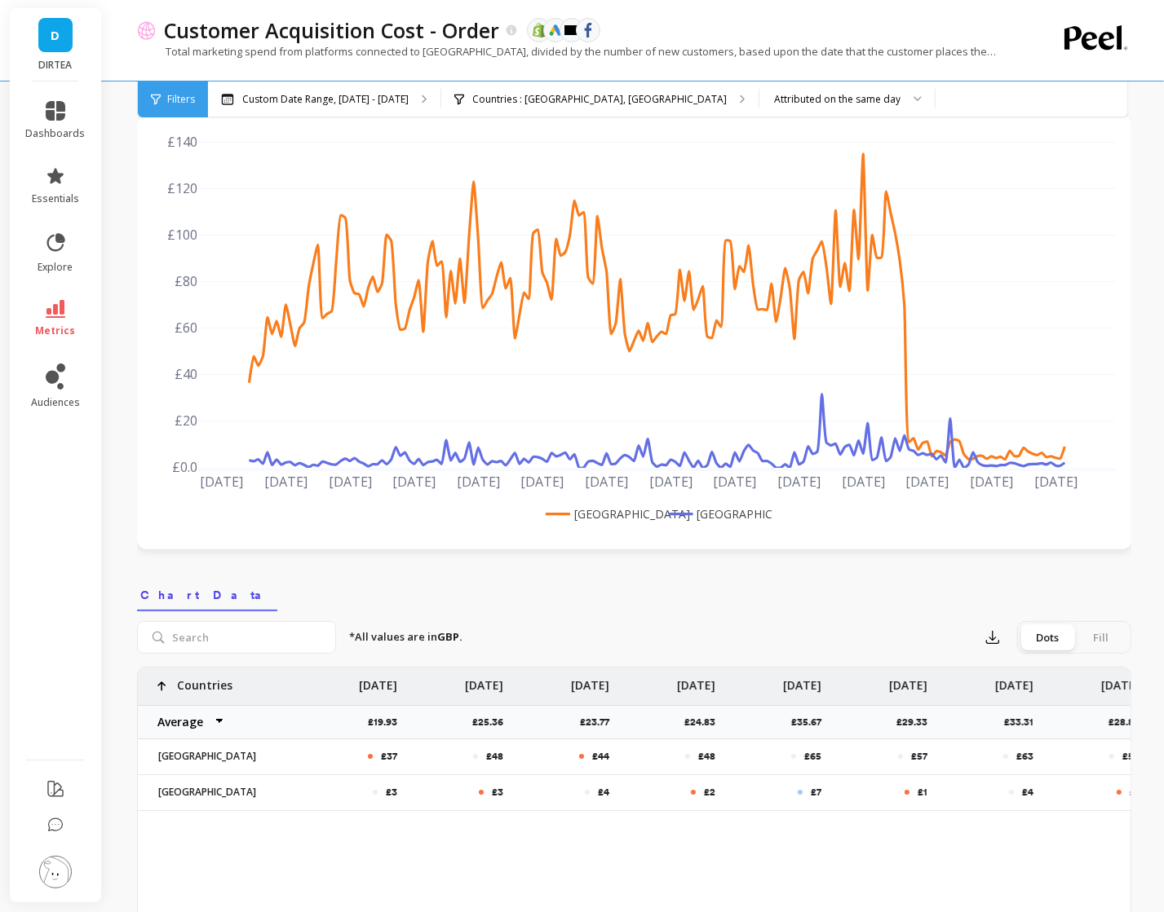
scroll to position [64, 0]
